Goal: Task Accomplishment & Management: Manage account settings

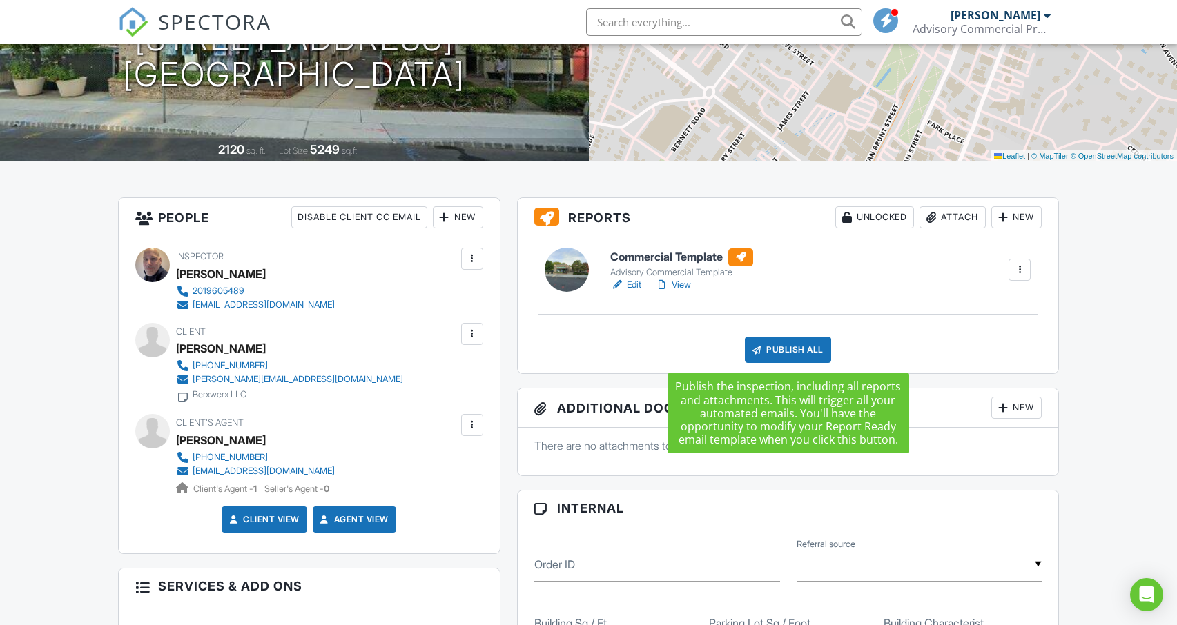
click at [807, 349] on div "Publish All" at bounding box center [788, 350] width 86 height 26
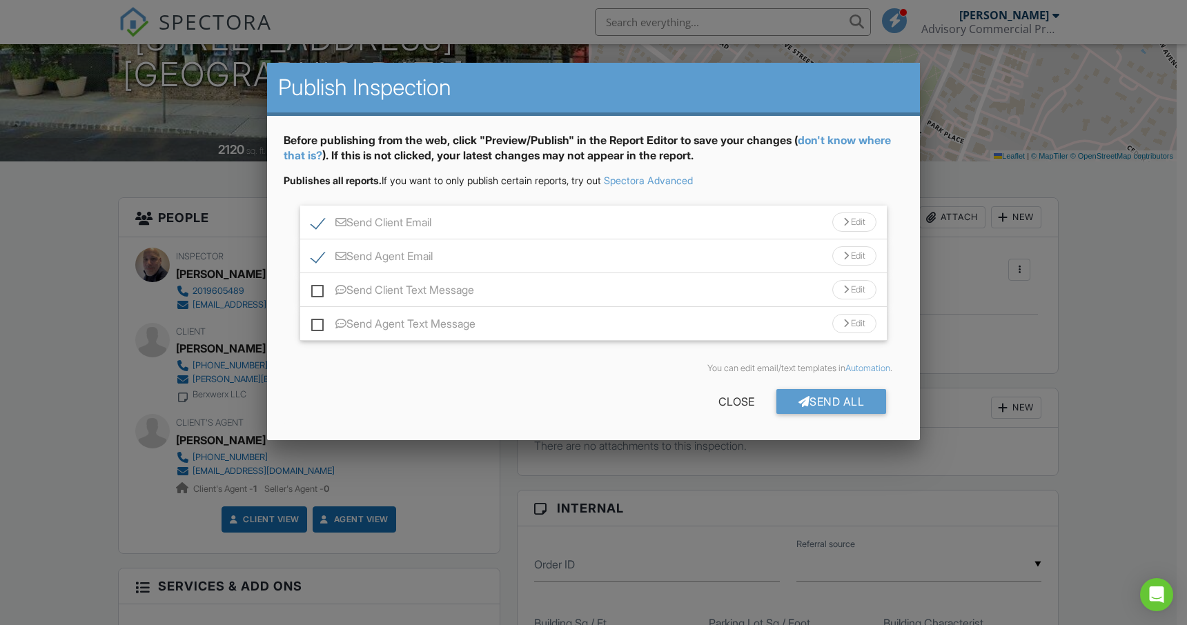
click at [324, 255] on label "Send Agent Email" at bounding box center [371, 258] width 121 height 17
checkbox input "false"
click at [466, 219] on div "Send Client Email Edit" at bounding box center [593, 223] width 587 height 34
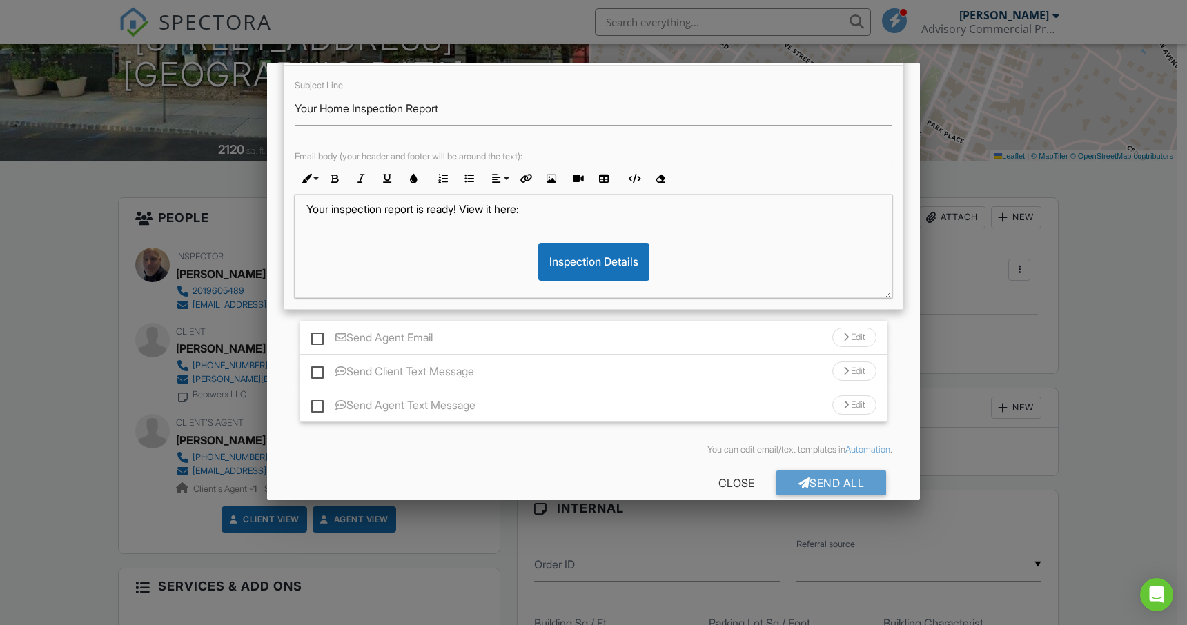
scroll to position [195, 0]
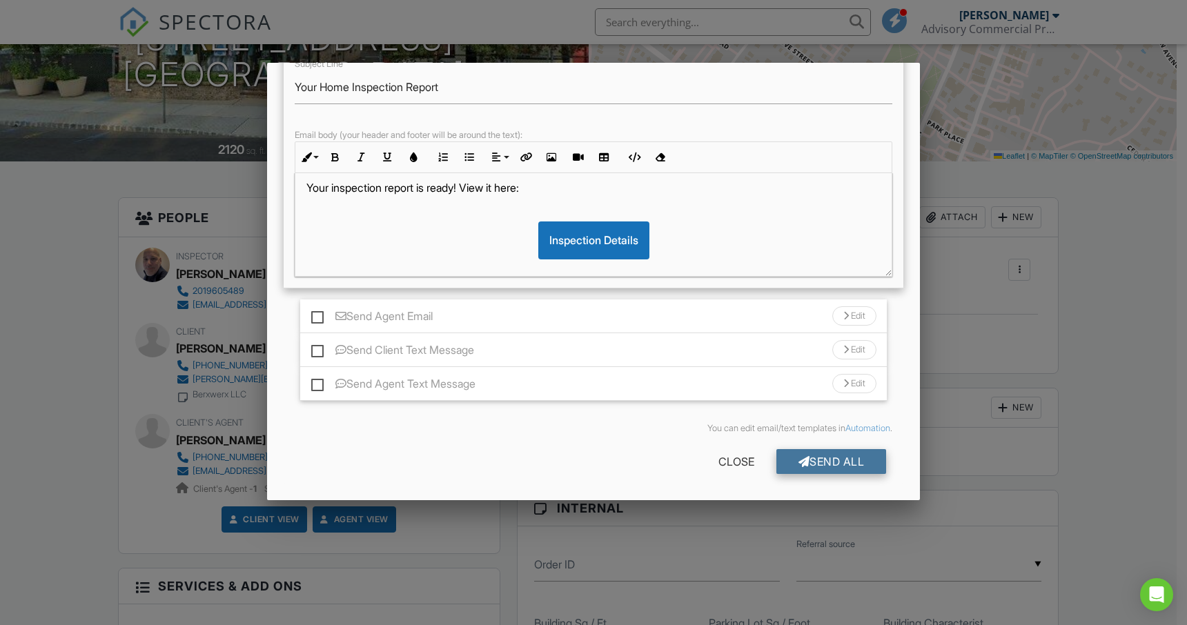
click at [797, 464] on div "Send All" at bounding box center [831, 461] width 110 height 25
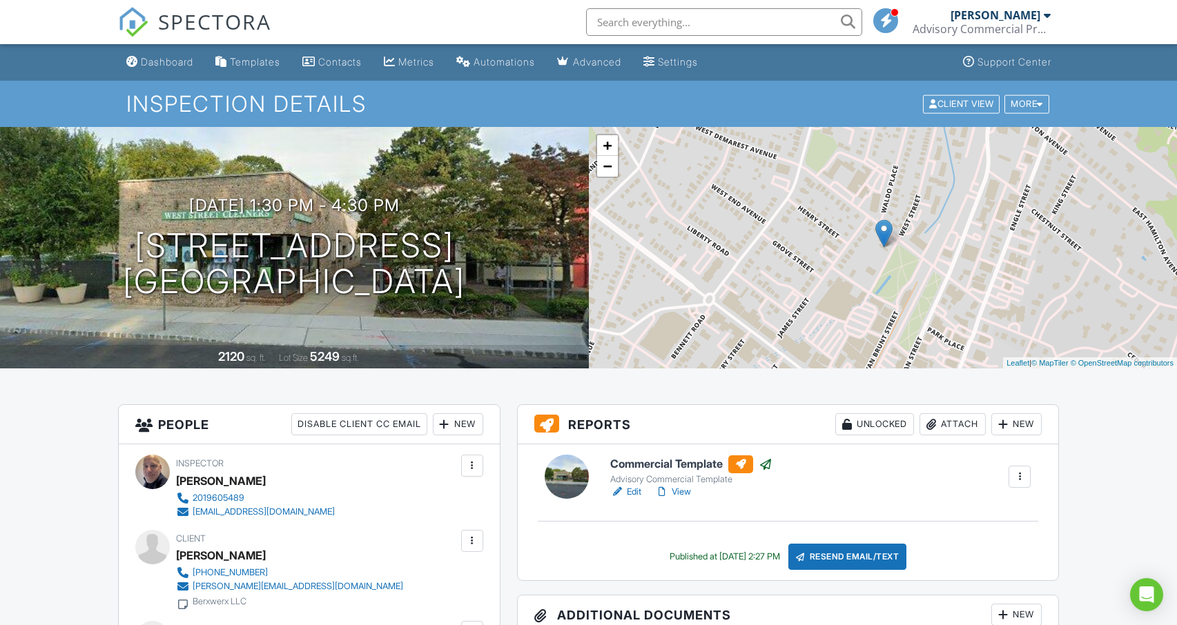
click at [1044, 17] on div at bounding box center [1047, 15] width 7 height 11
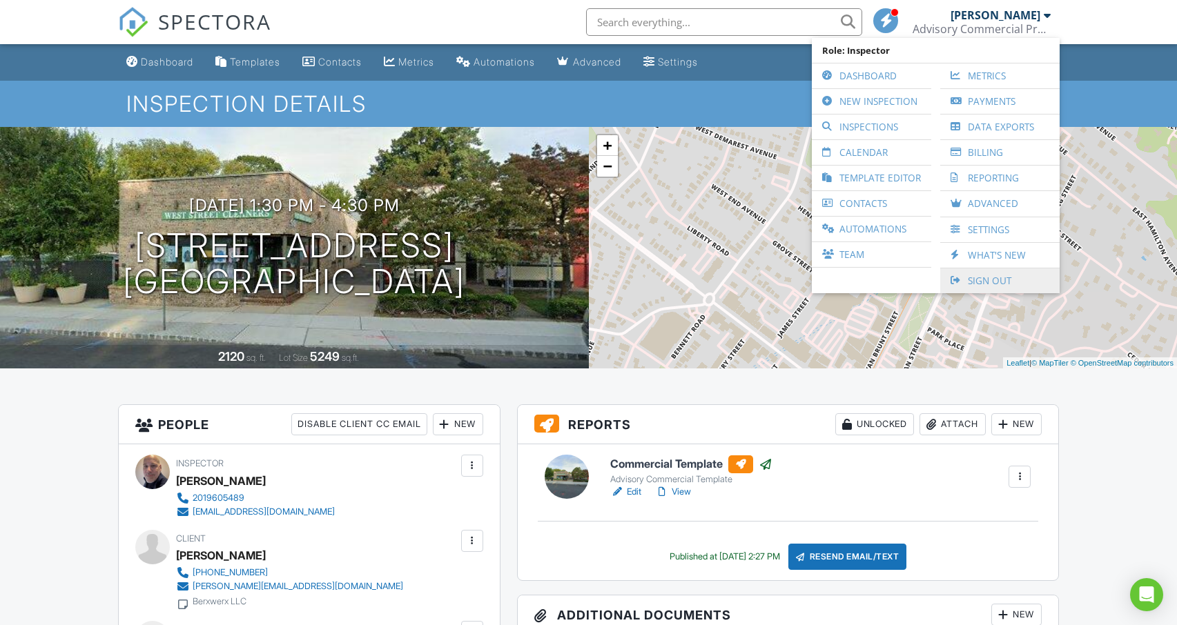
click at [991, 280] on link "Sign Out" at bounding box center [1000, 280] width 106 height 25
